Goal: Information Seeking & Learning: Check status

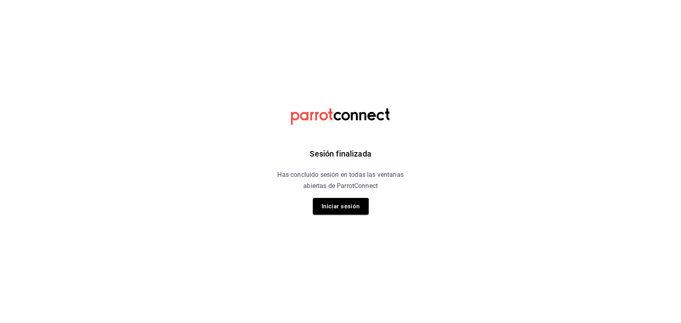
click at [344, 195] on div "Sesión finalizada Has concluido sesión en todas las ventanas abiertas de Parrot…" at bounding box center [340, 161] width 201 height 323
click at [344, 201] on button "Iniciar sesión" at bounding box center [341, 206] width 56 height 17
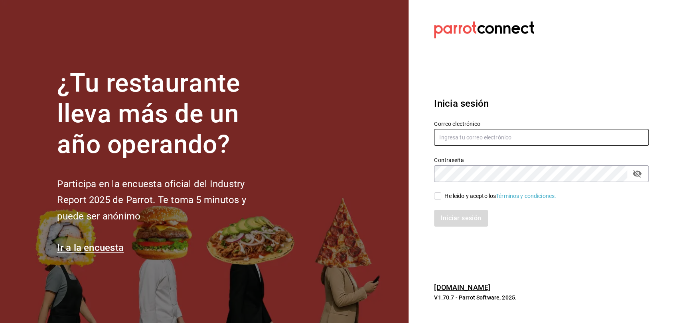
type input "[EMAIL_ADDRESS][DOMAIN_NAME]"
click at [434, 198] on input "He leído y acepto los Términos y condiciones." at bounding box center [437, 196] width 7 height 7
checkbox input "true"
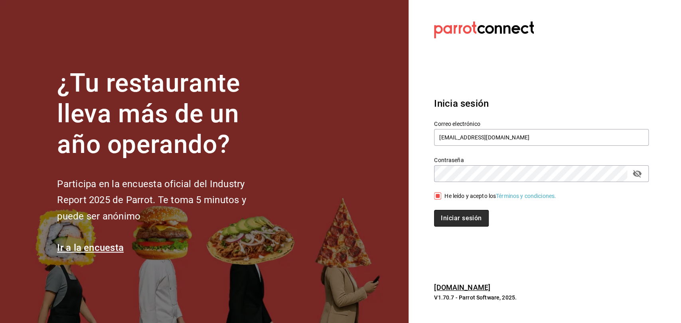
click at [453, 221] on button "Iniciar sesión" at bounding box center [461, 218] width 54 height 17
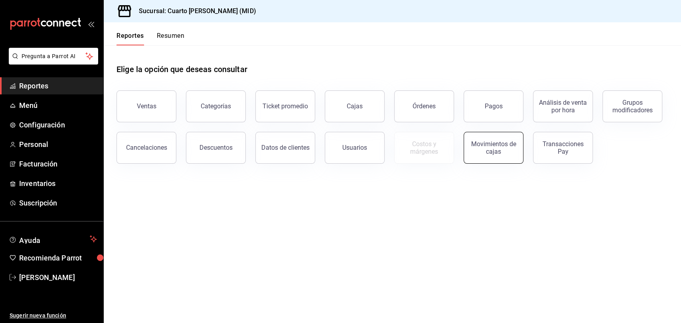
click at [480, 140] on button "Movimientos de cajas" at bounding box center [493, 148] width 60 height 32
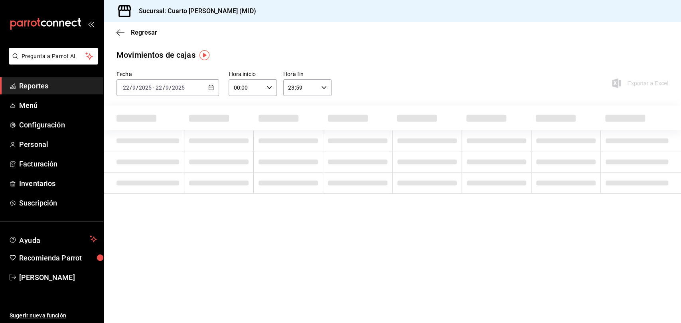
click at [155, 89] on input "22" at bounding box center [158, 88] width 7 height 6
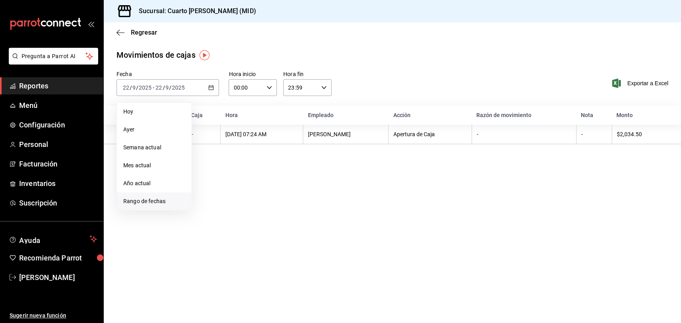
click at [153, 201] on span "Rango de fechas" at bounding box center [154, 201] width 62 height 8
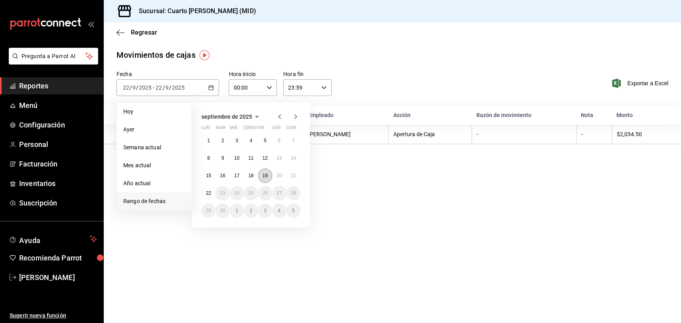
click at [265, 177] on abbr "19" at bounding box center [264, 176] width 5 height 6
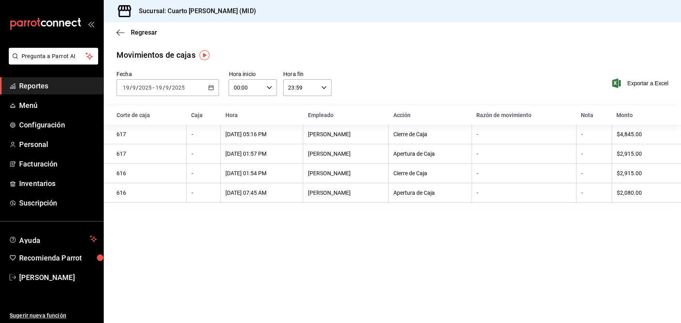
click at [161, 88] on input "19" at bounding box center [158, 88] width 7 height 6
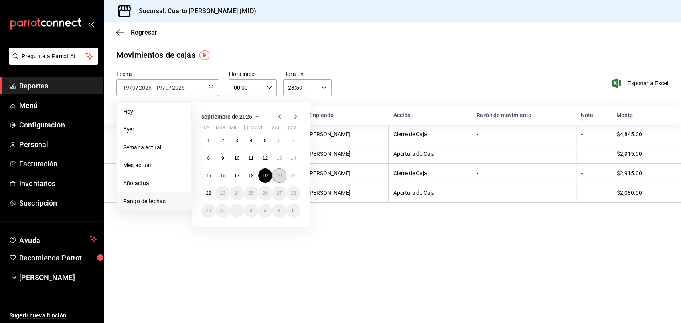
click at [280, 178] on abbr "20" at bounding box center [278, 176] width 5 height 6
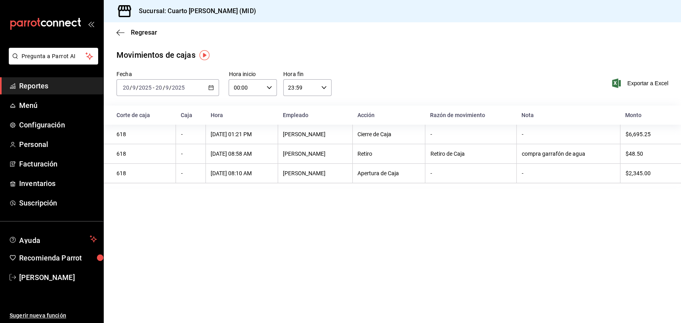
click at [121, 25] on div "Regresar" at bounding box center [392, 32] width 577 height 20
click at [120, 33] on icon "button" at bounding box center [120, 32] width 8 height 7
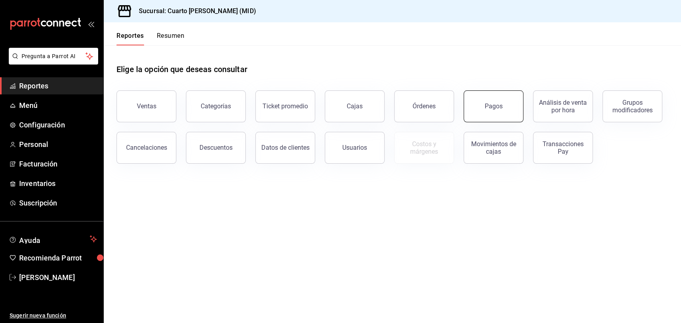
click at [518, 102] on button "Pagos" at bounding box center [493, 107] width 60 height 32
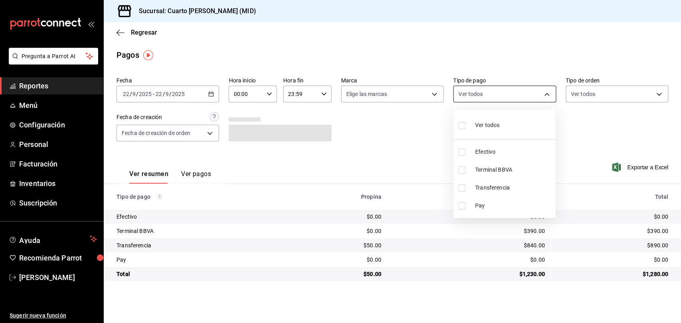
click at [500, 96] on body "Pregunta a Parrot AI Reportes Menú Configuración Personal Facturación Inventari…" at bounding box center [340, 161] width 681 height 323
click at [183, 96] on div at bounding box center [340, 161] width 681 height 323
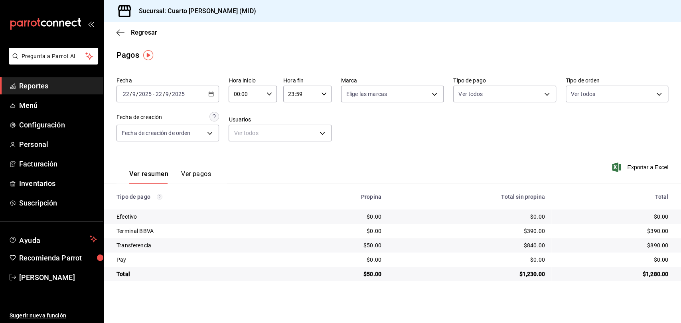
click at [202, 96] on div "[DATE] [DATE] - [DATE] [DATE]" at bounding box center [167, 94] width 102 height 17
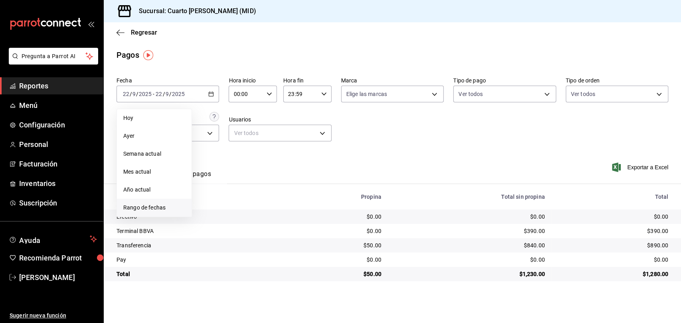
click at [154, 207] on span "Rango de fechas" at bounding box center [154, 208] width 62 height 8
click at [265, 186] on button "19" at bounding box center [265, 182] width 14 height 14
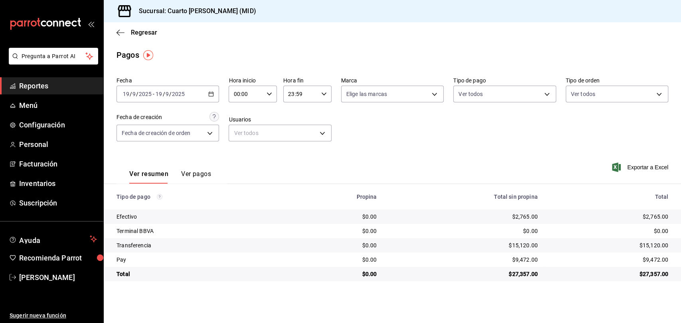
click at [414, 142] on div "Fecha [DATE] [DATE] - [DATE] [DATE] Hora inicio 00:00 Hora inicio Hora fin 23:5…" at bounding box center [391, 112] width 551 height 77
click at [497, 92] on body "Pregunta a Parrot AI Reportes Menú Configuración Personal Facturación Inventari…" at bounding box center [340, 161] width 681 height 323
click at [494, 124] on span "Ver todos" at bounding box center [487, 125] width 24 height 8
type input "087219cd-0e7e-4a58-a399-b3185a1a2963,61a8738b-0bbb-4072-bd97-4c23dc53eaea,9dabe…"
checkbox input "true"
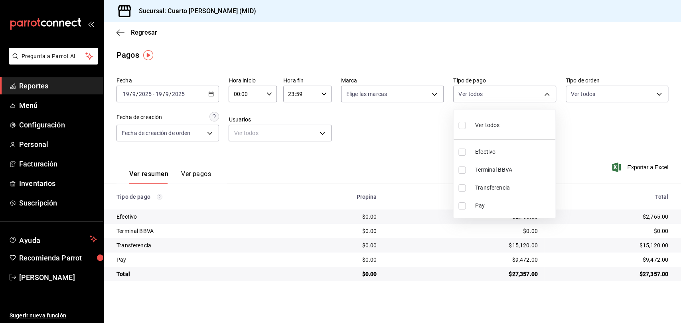
checkbox input "true"
click at [490, 148] on span "Efectivo" at bounding box center [509, 152] width 77 height 8
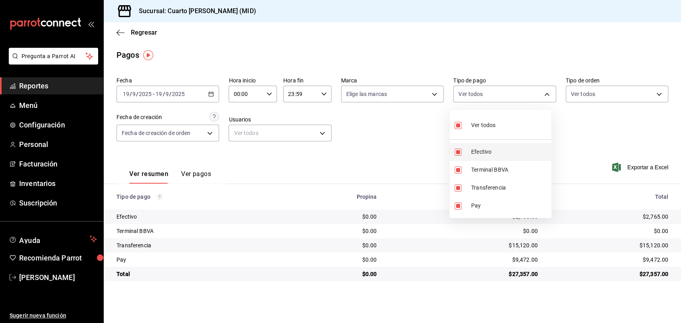
type input "61a8738b-0bbb-4072-bd97-4c23dc53eaea,9dabe64b-508b-44c9-b7bc-1ee14ac177ef,1ecb7…"
checkbox input "false"
click at [383, 136] on div at bounding box center [340, 161] width 681 height 323
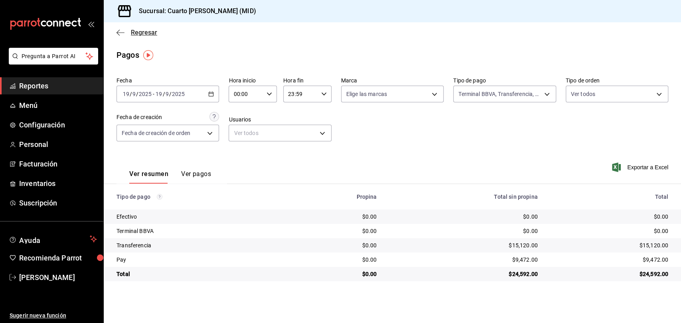
click at [119, 29] on span "Regresar" at bounding box center [136, 33] width 41 height 8
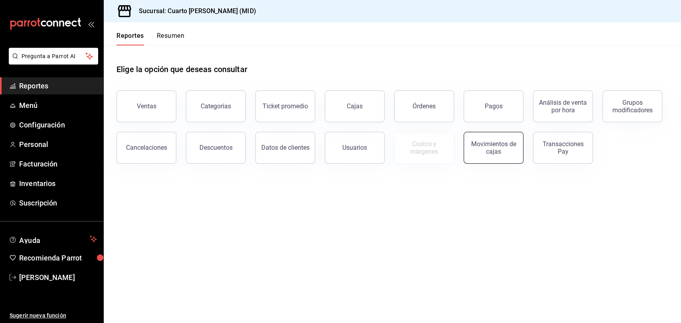
click at [484, 148] on div "Movimientos de cajas" at bounding box center [492, 147] width 49 height 15
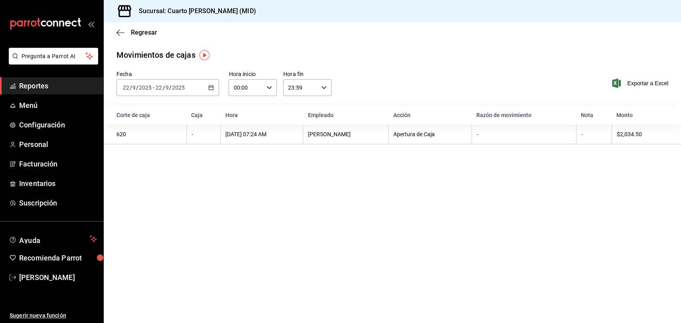
click at [148, 93] on div "[DATE] [DATE] - [DATE] [DATE]" at bounding box center [167, 87] width 102 height 17
click at [159, 199] on span "Rango de fechas" at bounding box center [154, 201] width 62 height 8
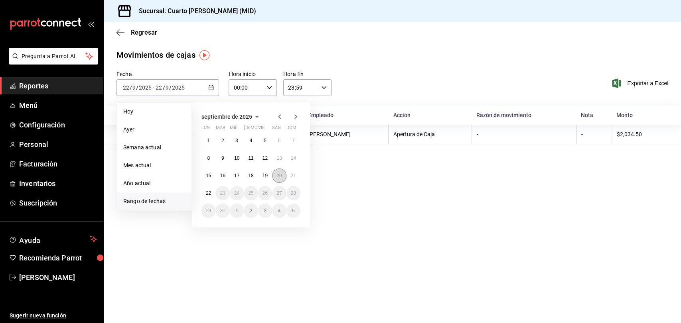
click at [277, 179] on button "20" at bounding box center [279, 176] width 14 height 14
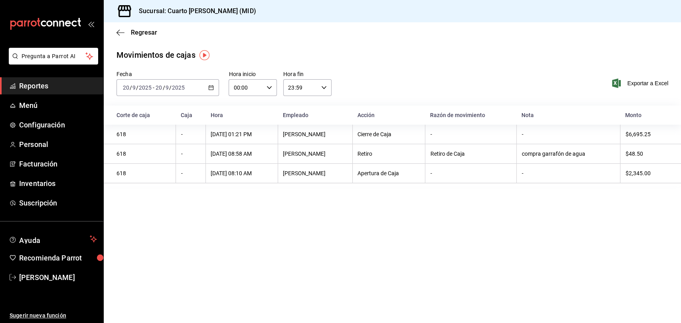
click at [210, 91] on div "[DATE] [DATE] - [DATE] [DATE]" at bounding box center [167, 87] width 102 height 17
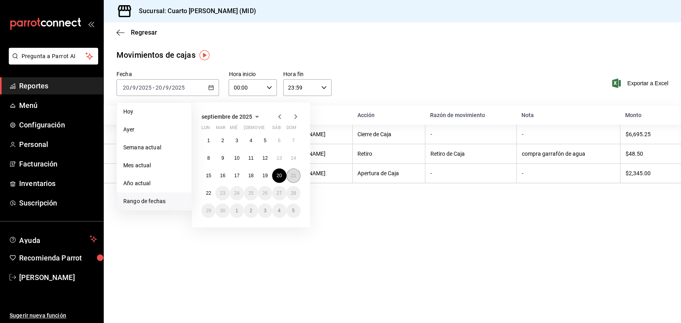
click at [299, 179] on button "21" at bounding box center [293, 176] width 14 height 14
click at [297, 177] on button "21" at bounding box center [293, 176] width 14 height 14
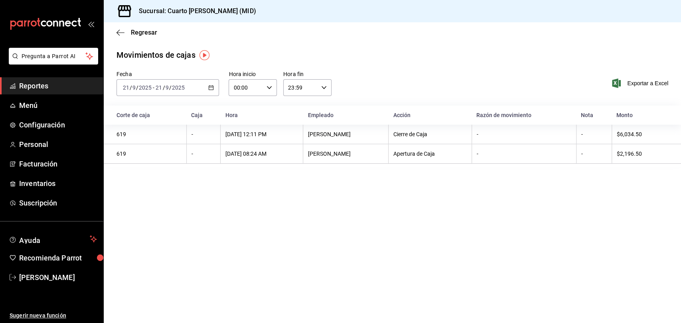
click at [175, 90] on input "2025" at bounding box center [178, 88] width 14 height 6
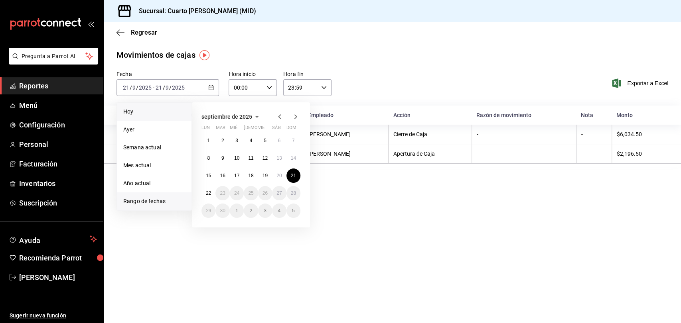
click at [152, 114] on span "Hoy" at bounding box center [154, 112] width 62 height 8
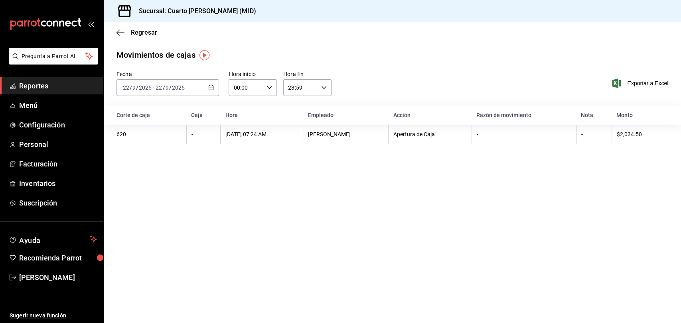
click at [179, 92] on div "[DATE] [DATE] - [DATE] [DATE]" at bounding box center [167, 87] width 102 height 17
click at [157, 206] on li "Rango de fechas" at bounding box center [154, 202] width 75 height 18
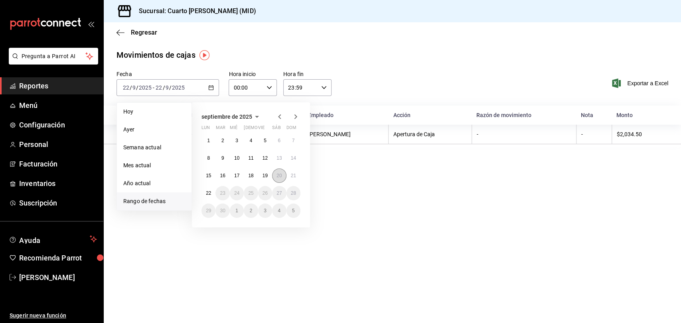
click at [283, 180] on button "20" at bounding box center [279, 176] width 14 height 14
click at [283, 179] on button "20" at bounding box center [279, 176] width 14 height 14
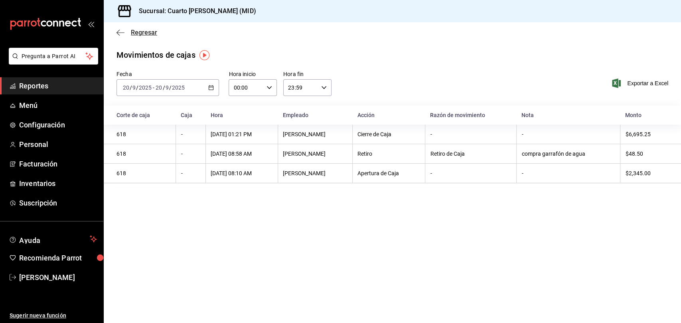
click at [127, 30] on span "Regresar" at bounding box center [136, 33] width 41 height 8
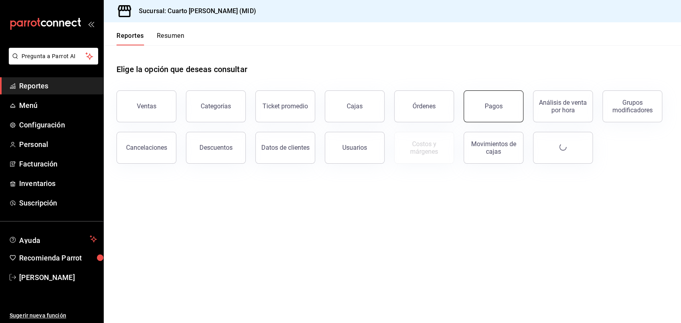
click at [498, 94] on button "Pagos" at bounding box center [493, 107] width 60 height 32
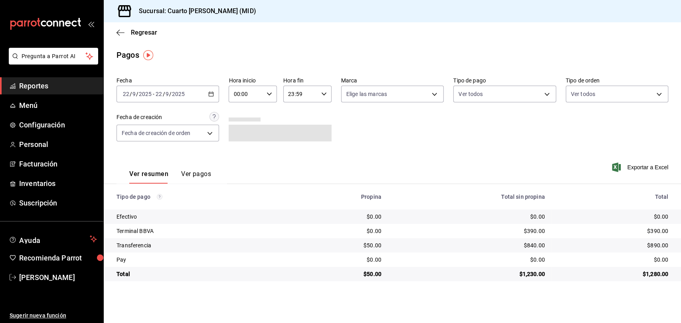
click at [157, 96] on input "22" at bounding box center [158, 94] width 7 height 6
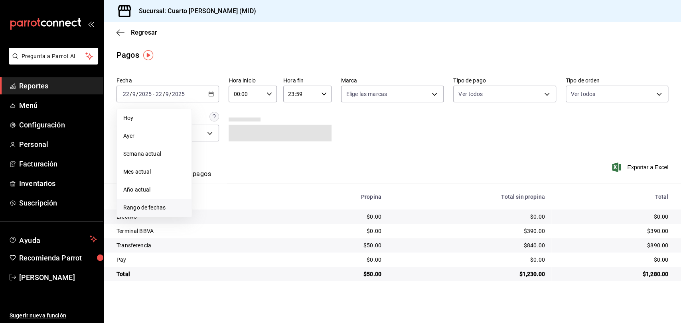
click at [159, 211] on span "Rango de fechas" at bounding box center [154, 208] width 62 height 8
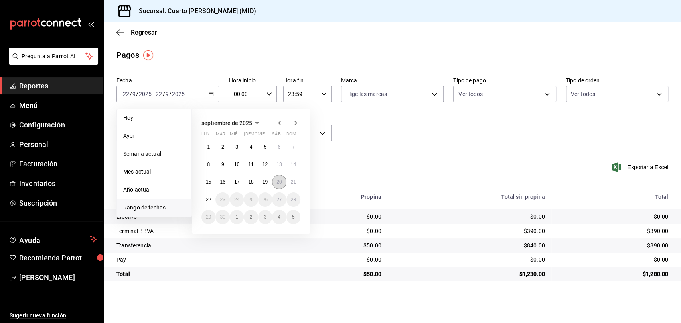
click at [272, 181] on button "20" at bounding box center [279, 182] width 14 height 14
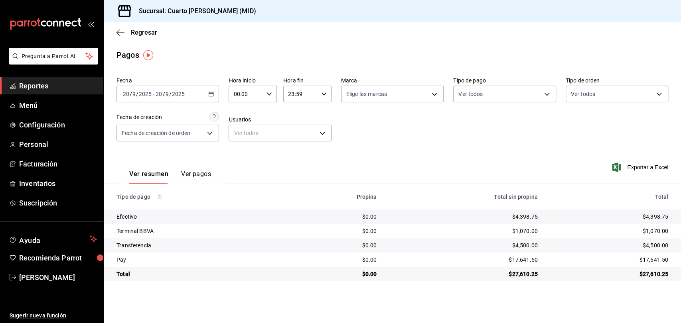
click at [492, 104] on div "Fecha [DATE] [DATE] - [DATE] [DATE] Hora inicio 00:00 Hora inicio Hora fin 23:5…" at bounding box center [391, 112] width 551 height 77
click at [491, 97] on body "Pregunta a Parrot AI Reportes Menú Configuración Personal Facturación Inventari…" at bounding box center [340, 161] width 681 height 323
click at [482, 132] on div "Ver todos" at bounding box center [478, 124] width 41 height 17
type input "087219cd-0e7e-4a58-a399-b3185a1a2963,61a8738b-0bbb-4072-bd97-4c23dc53eaea,9dabe…"
checkbox input "true"
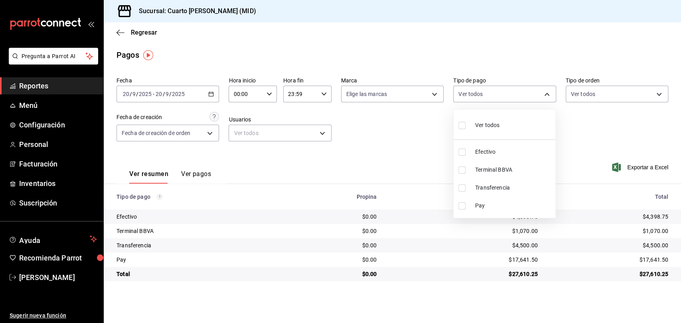
checkbox input "true"
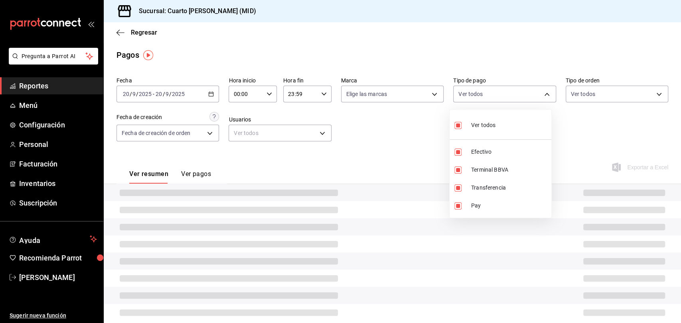
click at [389, 136] on div at bounding box center [340, 161] width 681 height 323
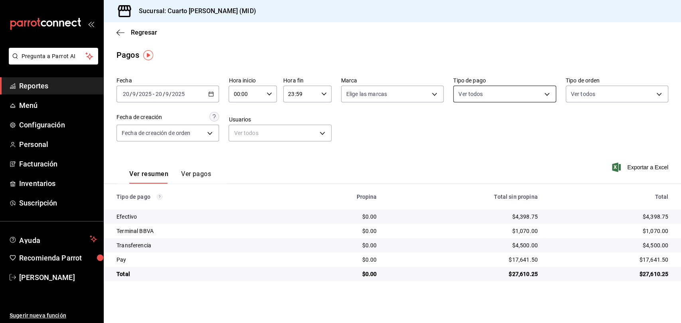
click at [495, 93] on body "Pregunta a Parrot AI Reportes Menú Configuración Personal Facturación Inventari…" at bounding box center [340, 161] width 681 height 323
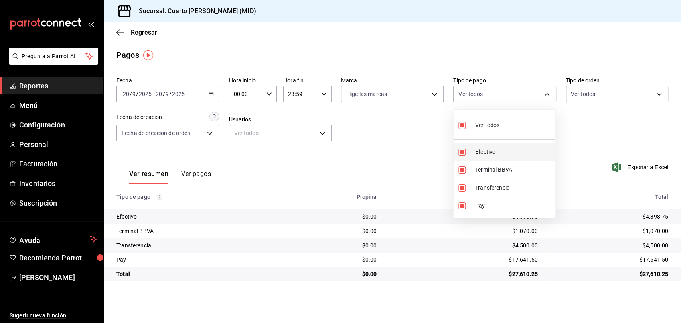
click at [478, 150] on span "Efectivo" at bounding box center [513, 152] width 77 height 8
type input "61a8738b-0bbb-4072-bd97-4c23dc53eaea,9dabe64b-508b-44c9-b7bc-1ee14ac177ef,1ecb7…"
checkbox input "false"
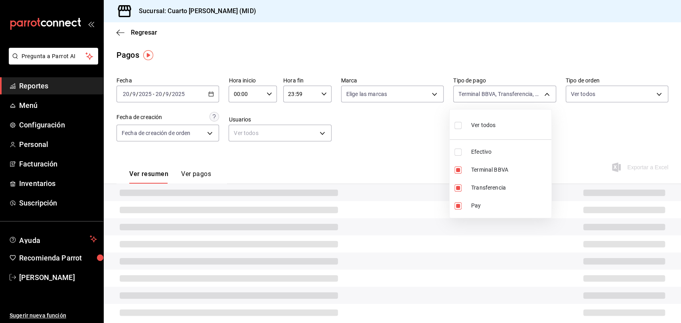
click at [398, 145] on div at bounding box center [340, 161] width 681 height 323
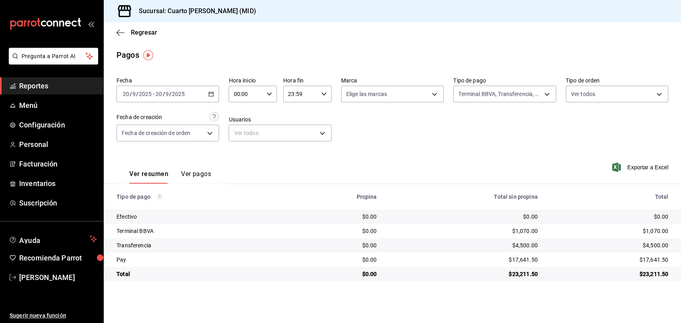
click at [167, 96] on input "9" at bounding box center [167, 94] width 4 height 6
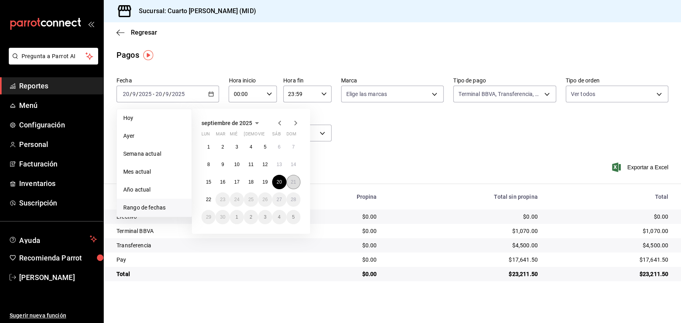
click at [288, 177] on div "1 2 3 4 5 6 7 8 9 10 11 12 13 14 15 16 17 18 19 20 21 22 23 24 25 26 27 28 29 3…" at bounding box center [250, 182] width 99 height 85
click at [290, 180] on button "21" at bounding box center [293, 182] width 14 height 14
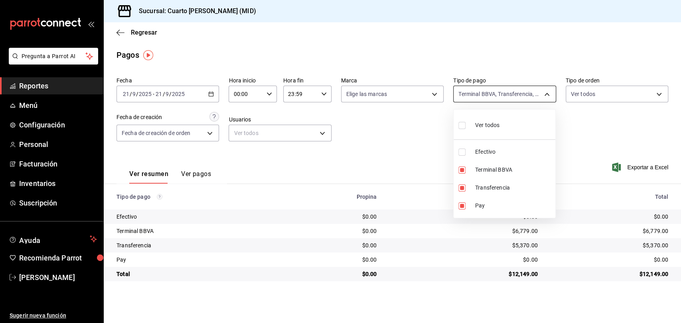
click at [514, 92] on body "Pregunta a Parrot AI Reportes Menú Configuración Personal Facturación Inventari…" at bounding box center [340, 161] width 681 height 323
click at [490, 127] on span "Ver todos" at bounding box center [487, 125] width 24 height 8
type input "087219cd-0e7e-4a58-a399-b3185a1a2963,61a8738b-0bbb-4072-bd97-4c23dc53eaea,9dabe…"
checkbox input "true"
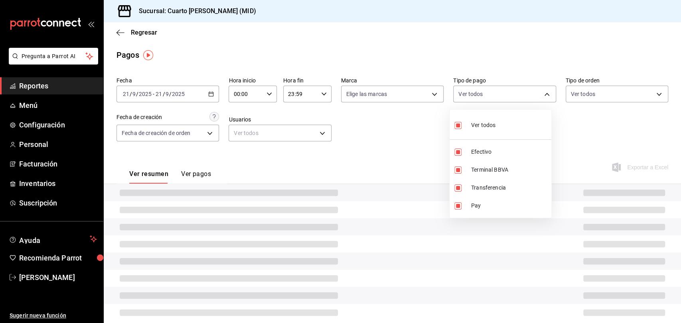
click at [420, 128] on div at bounding box center [340, 161] width 681 height 323
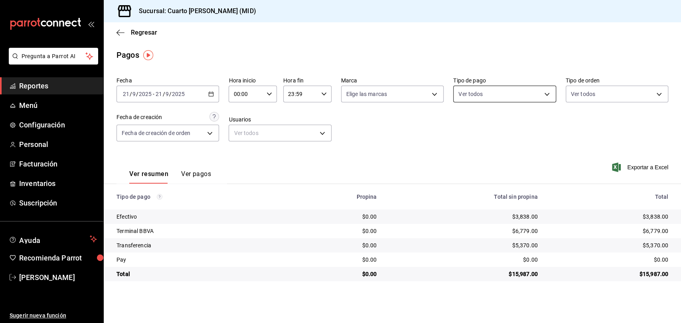
click at [490, 91] on body "Pregunta a Parrot AI Reportes Menú Configuración Personal Facturación Inventari…" at bounding box center [340, 161] width 681 height 323
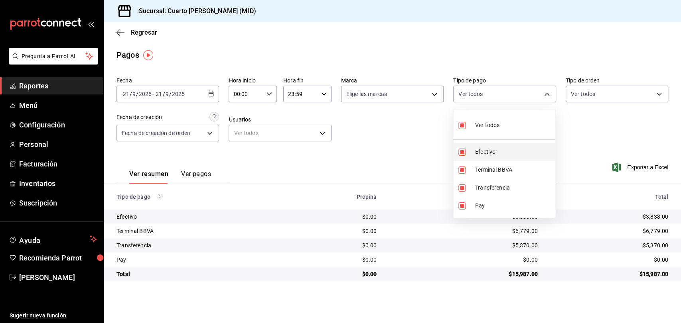
click at [485, 147] on li "Efectivo" at bounding box center [504, 152] width 102 height 18
type input "61a8738b-0bbb-4072-bd97-4c23dc53eaea,9dabe64b-508b-44c9-b7bc-1ee14ac177ef,1ecb7…"
checkbox input "false"
click at [412, 145] on div at bounding box center [340, 161] width 681 height 323
